Goal: Task Accomplishment & Management: Use online tool/utility

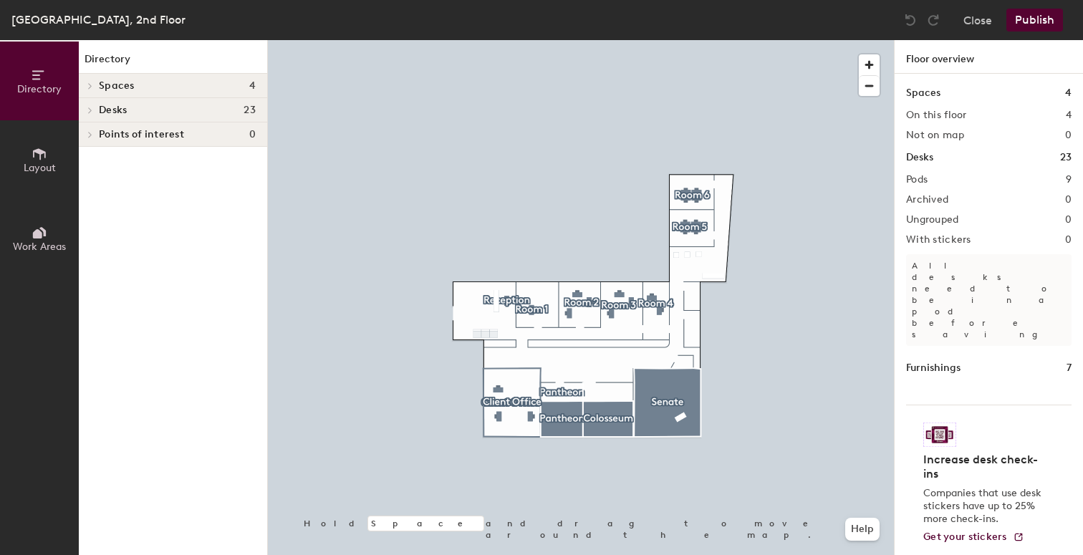
click at [509, 40] on div at bounding box center [581, 40] width 626 height 0
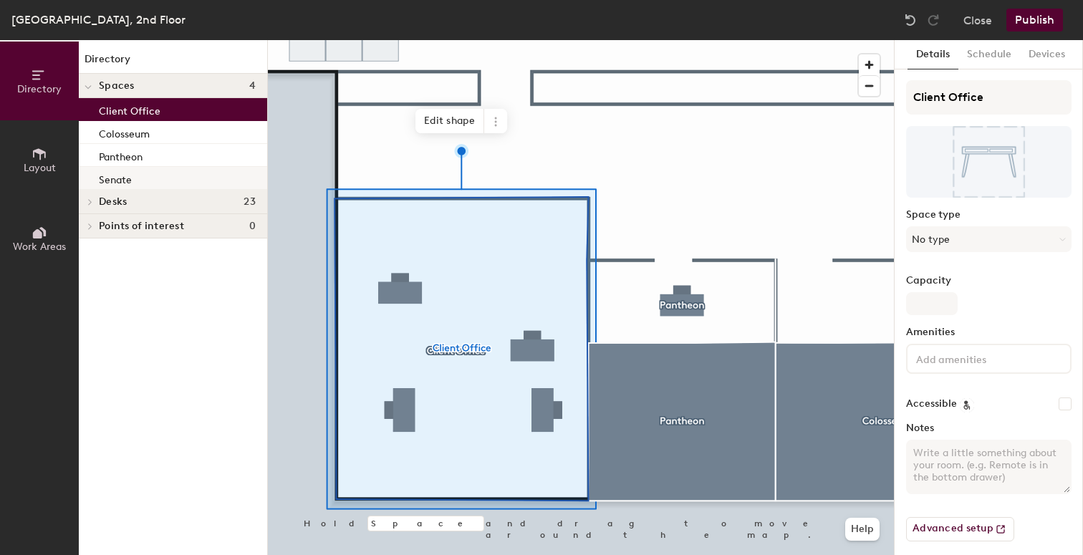
drag, startPoint x: 165, startPoint y: 193, endPoint x: 171, endPoint y: 182, distance: 12.8
click at [171, 182] on div "Directory Spaces 4 Client Office Colosseum Pantheon Senate Desks 23 Room 6 Desk…" at bounding box center [173, 297] width 188 height 515
click at [166, 204] on h4 "Desks 23" at bounding box center [177, 201] width 157 height 11
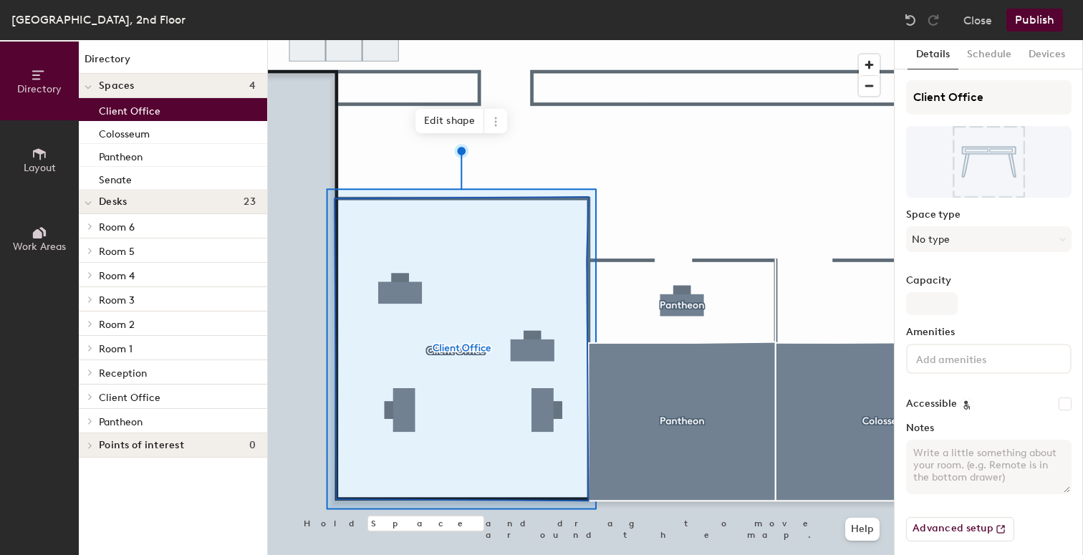
click at [164, 398] on p "Client Office" at bounding box center [177, 397] width 157 height 19
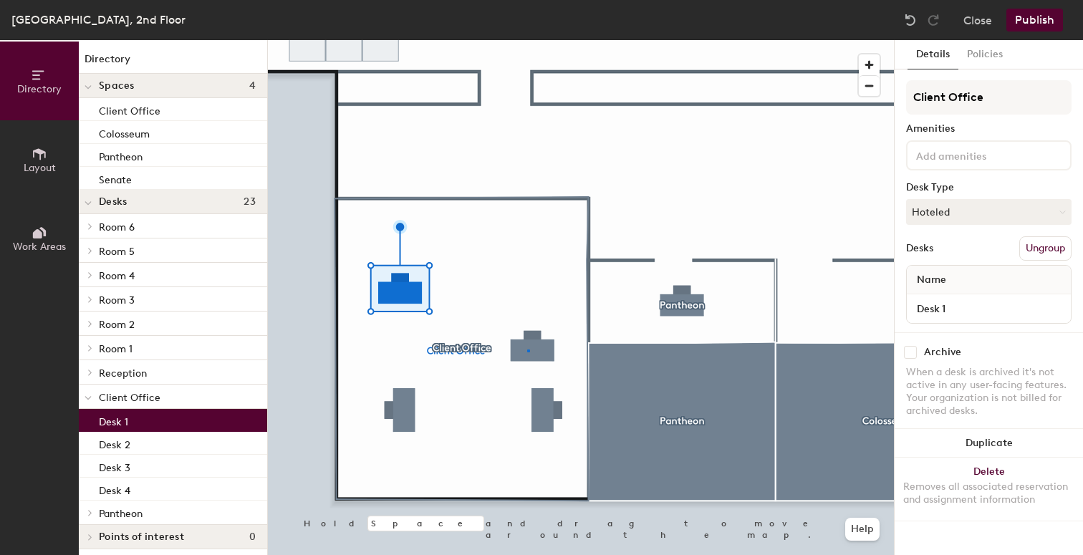
click at [527, 40] on div at bounding box center [581, 40] width 626 height 0
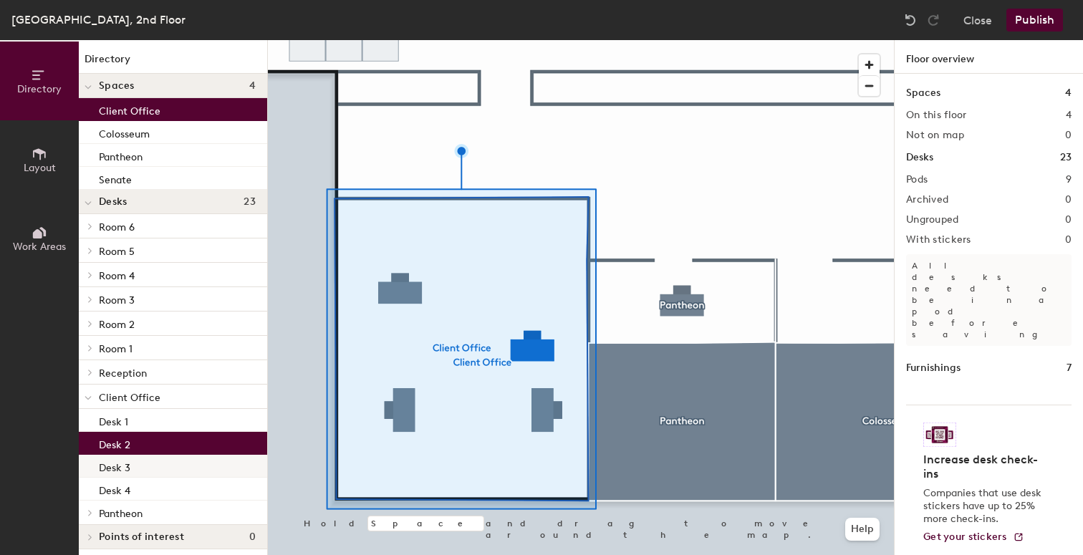
click at [209, 466] on div "Desk 3" at bounding box center [173, 466] width 188 height 23
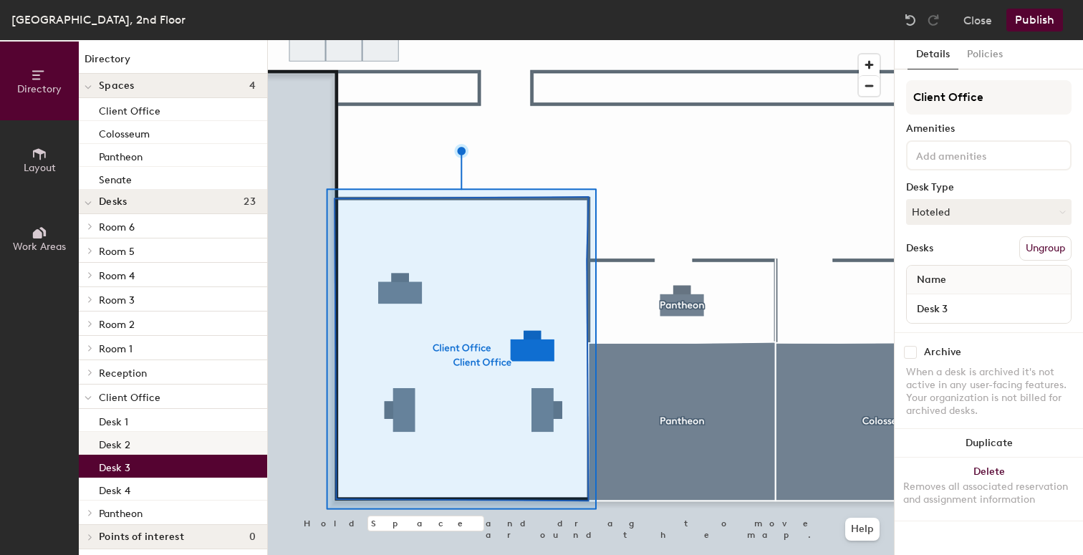
click at [203, 439] on div "Desk 2" at bounding box center [173, 443] width 188 height 23
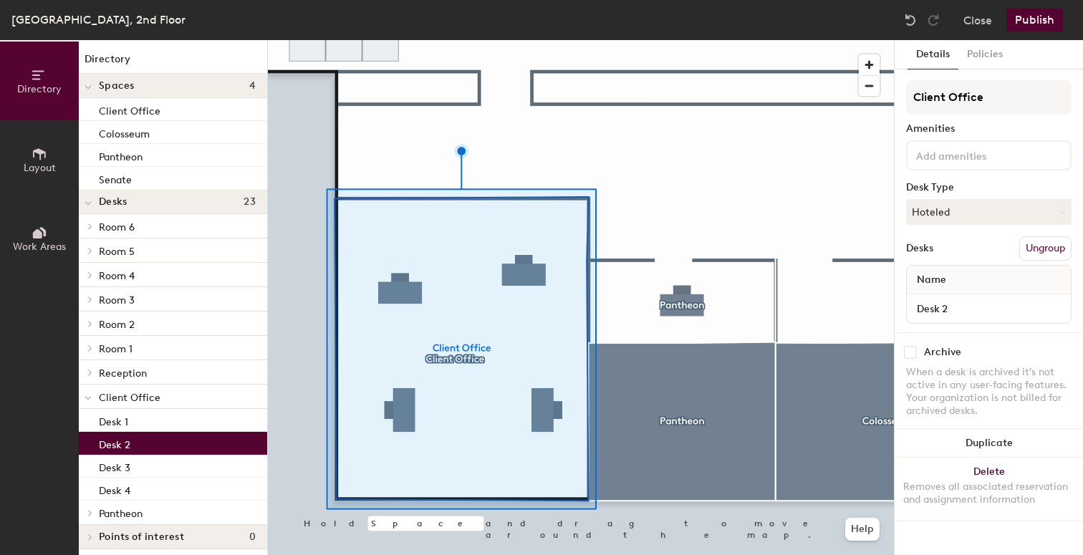
click at [186, 450] on div "Desk 2" at bounding box center [173, 443] width 188 height 23
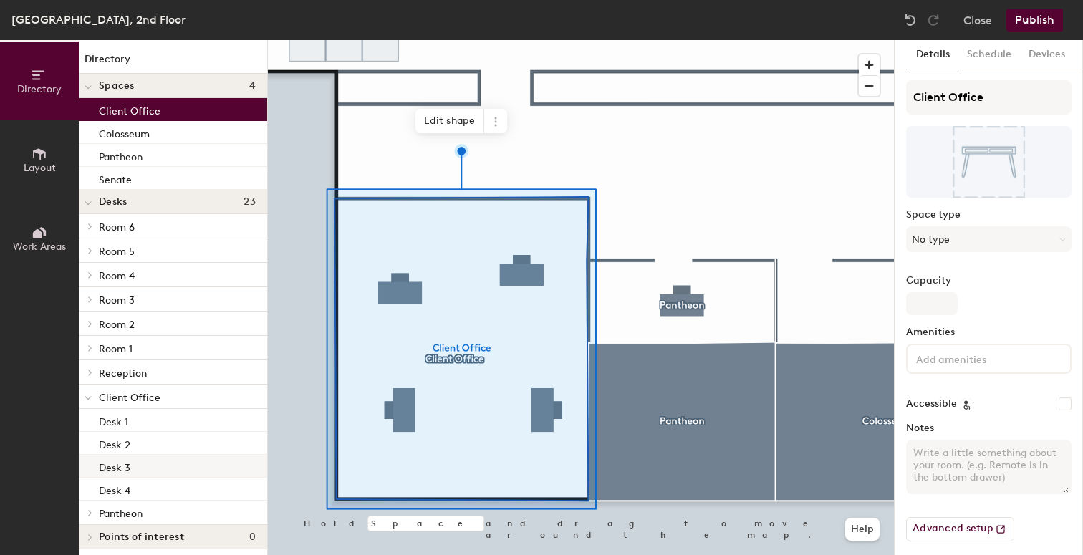
click at [186, 464] on div "Desk 3" at bounding box center [173, 466] width 188 height 23
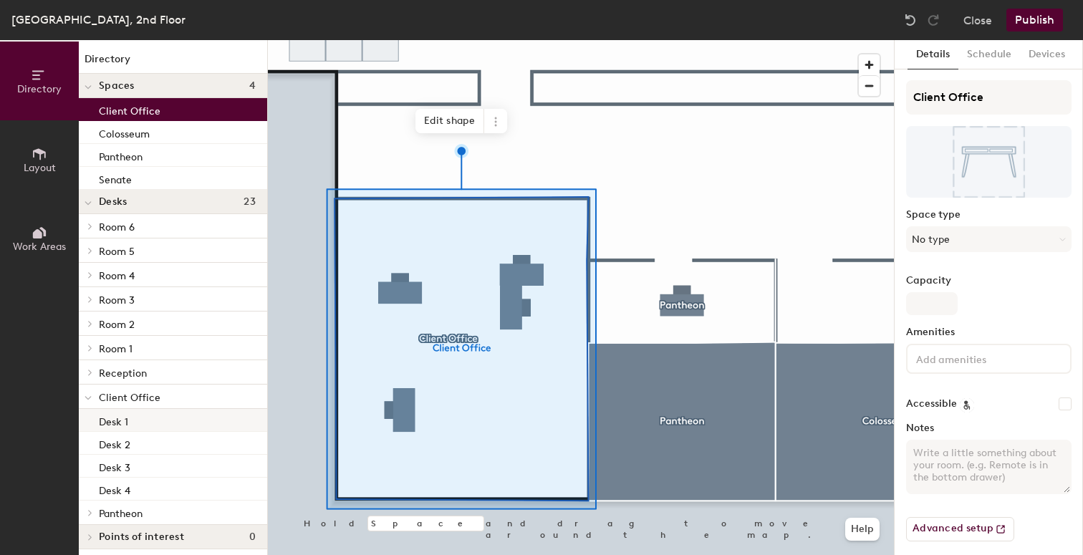
click at [193, 420] on div "Desk 1" at bounding box center [173, 420] width 188 height 23
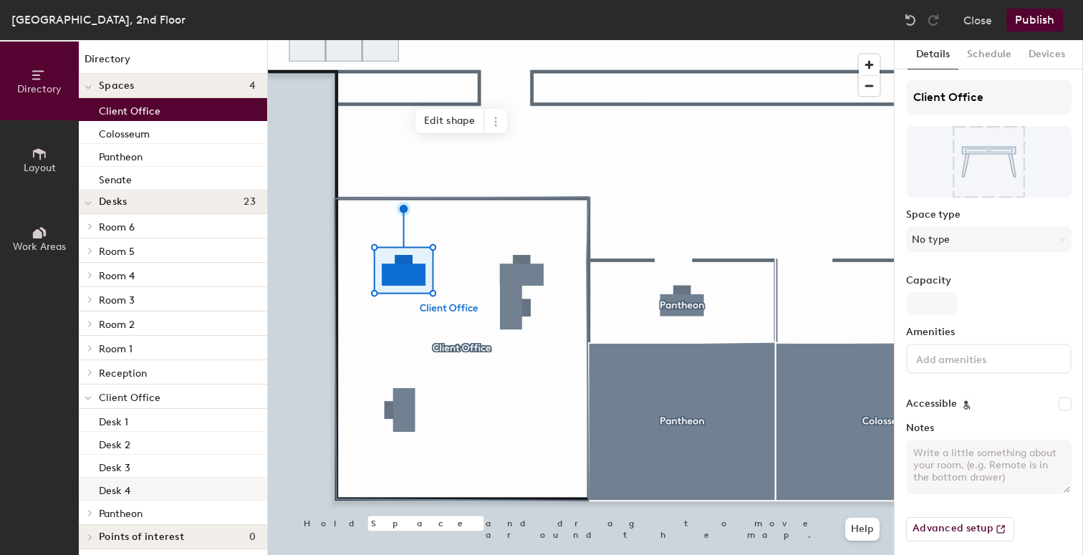
click at [241, 487] on div "Desk 4" at bounding box center [173, 489] width 188 height 23
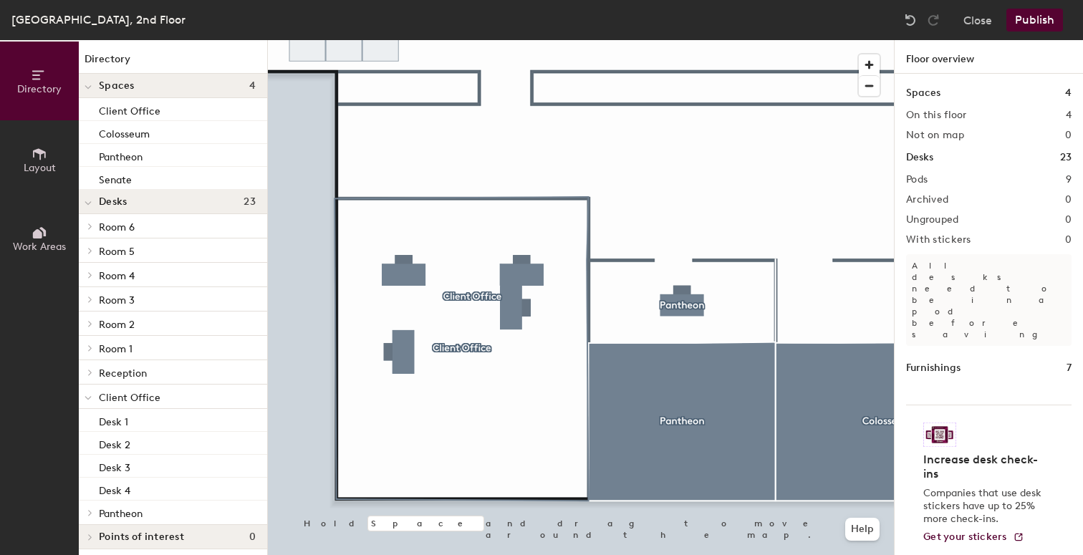
click at [1035, 20] on button "Publish" at bounding box center [1035, 20] width 57 height 23
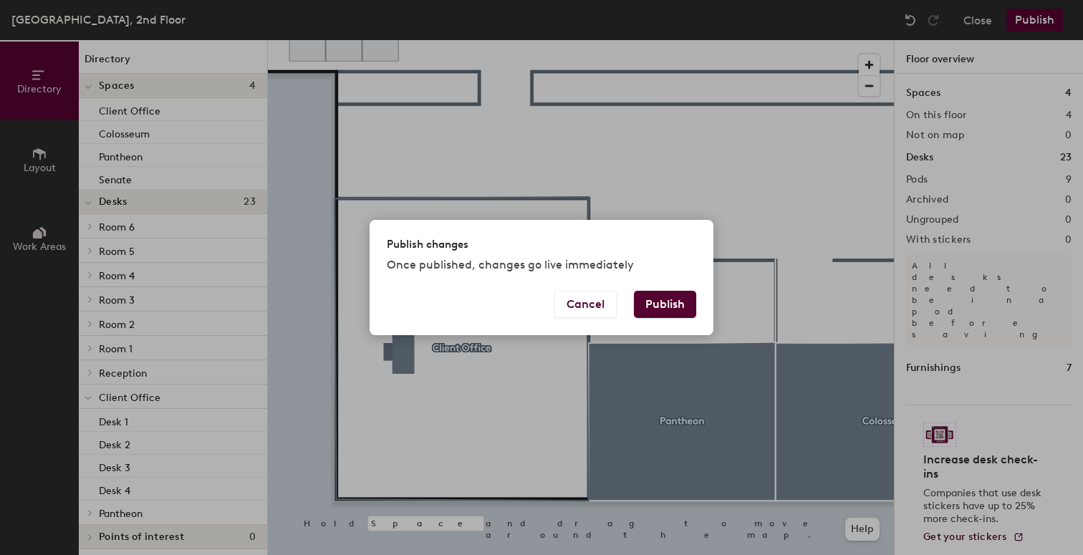
click at [689, 295] on button "Publish" at bounding box center [665, 304] width 62 height 27
